Goal: Navigation & Orientation: Find specific page/section

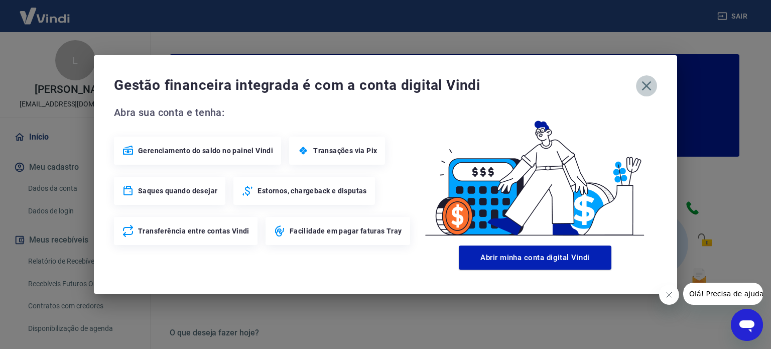
click at [649, 85] on icon "button" at bounding box center [647, 86] width 16 height 16
